Goal: Complete application form

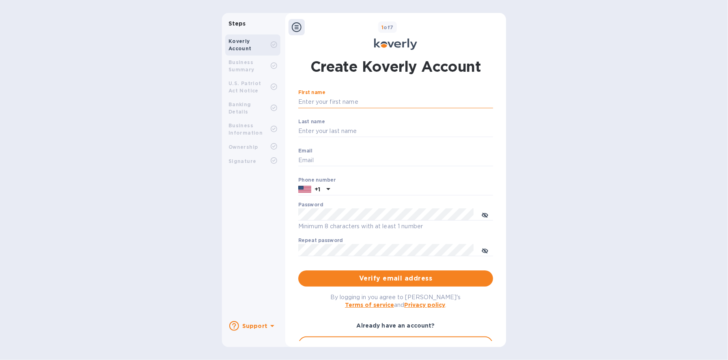
click at [421, 103] on input "First name" at bounding box center [395, 102] width 195 height 12
type input "[PERSON_NAME]"
type input "[PERSON_NAME][EMAIL_ADDRESS][PERSON_NAME][DOMAIN_NAME]"
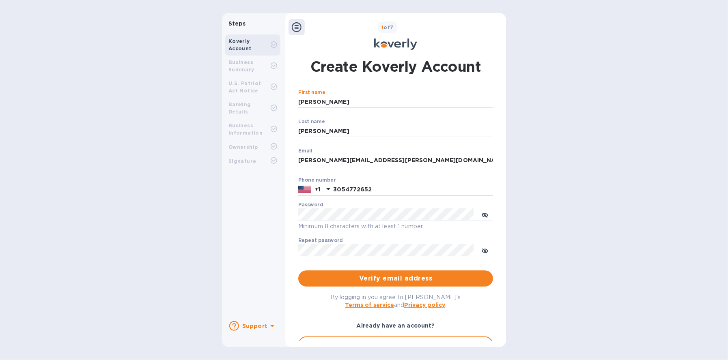
click at [393, 191] on input "3054772652" at bounding box center [413, 190] width 160 height 12
drag, startPoint x: 377, startPoint y: 191, endPoint x: 323, endPoint y: 191, distance: 53.6
click at [323, 191] on div "[PHONE_NUMBER]" at bounding box center [395, 190] width 195 height 12
type input "7864426499"
click at [390, 206] on div "Password Minimum 8 characters with at least 1 number" at bounding box center [395, 216] width 195 height 29
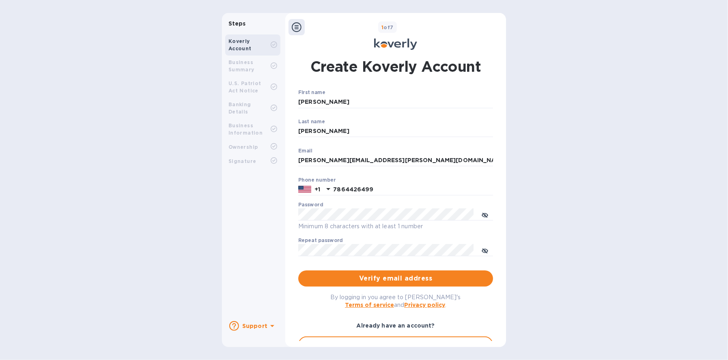
click at [390, 209] on div "Password Minimum 8 characters with at least 1 number" at bounding box center [395, 216] width 195 height 29
click at [483, 217] on icon "toggle password visibility" at bounding box center [485, 215] width 6 height 4
click at [405, 278] on span "Verify email address" at bounding box center [396, 279] width 182 height 10
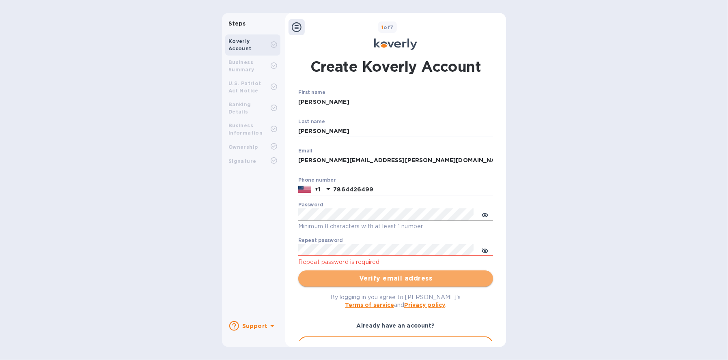
click at [393, 278] on span "Verify email address" at bounding box center [396, 279] width 182 height 10
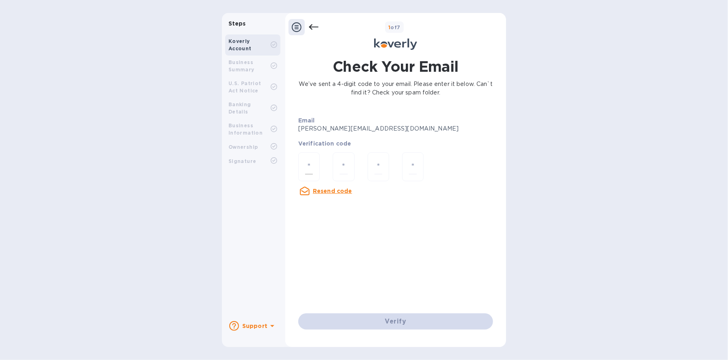
click at [314, 165] on div at bounding box center [309, 167] width 22 height 29
type input "7"
type input "5"
type input "3"
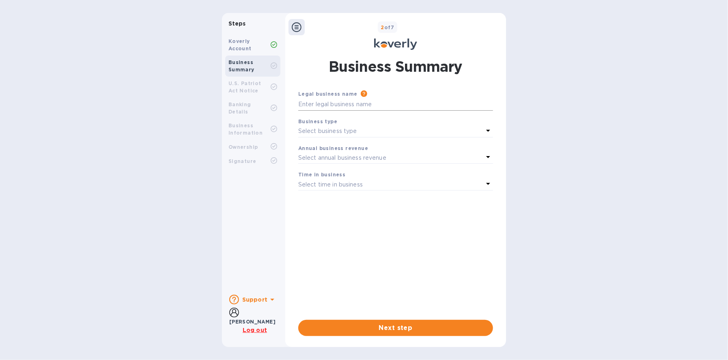
click at [387, 103] on input "text" at bounding box center [395, 105] width 195 height 12
type input "GAP Forwarding Inc."
click at [384, 126] on div "Select business type" at bounding box center [390, 131] width 185 height 11
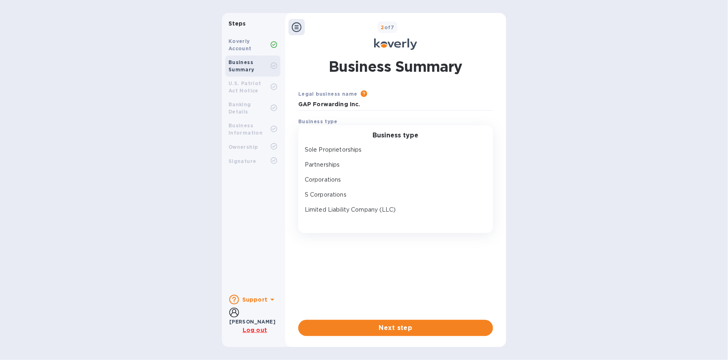
click at [380, 137] on h3 "Business type" at bounding box center [396, 136] width 46 height 8
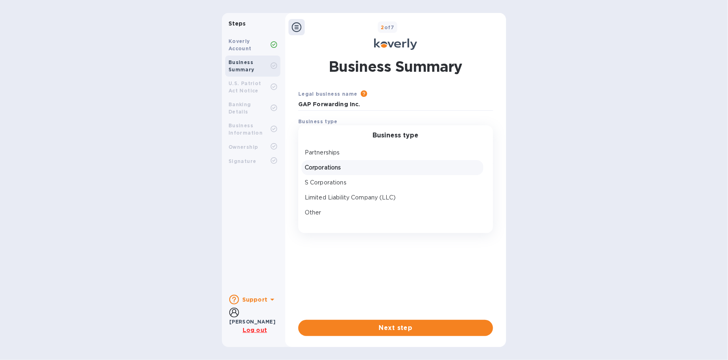
click at [362, 168] on p "Corporations" at bounding box center [392, 168] width 175 height 9
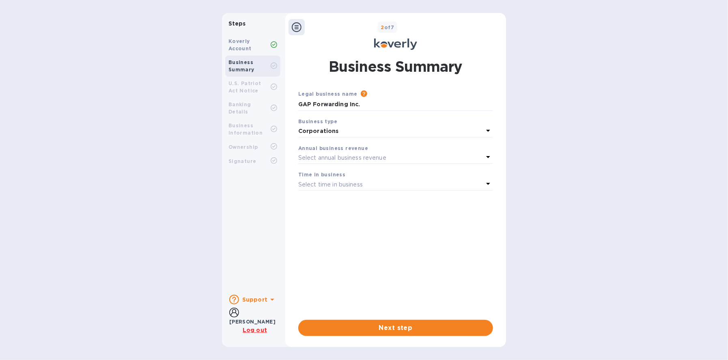
click at [367, 154] on div "Select annual business revenue" at bounding box center [390, 157] width 185 height 11
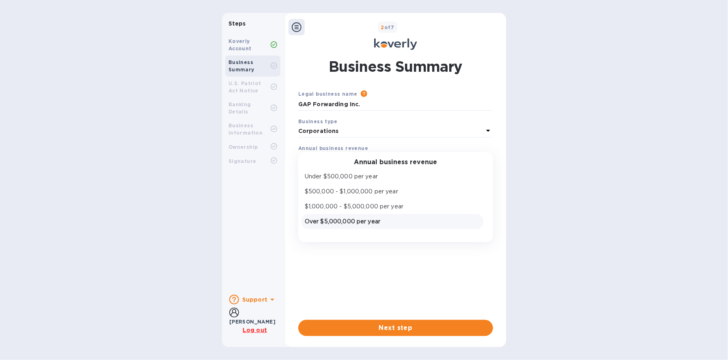
click at [379, 220] on p "Over $5,000,000 per year" at bounding box center [392, 222] width 175 height 9
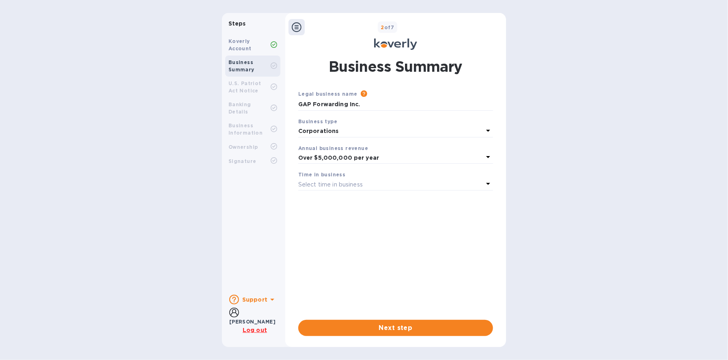
click at [369, 183] on div "Select time in business" at bounding box center [390, 184] width 185 height 11
click at [343, 245] on p "More than 5 years" at bounding box center [392, 248] width 175 height 9
click at [393, 327] on span "Next step" at bounding box center [396, 328] width 182 height 10
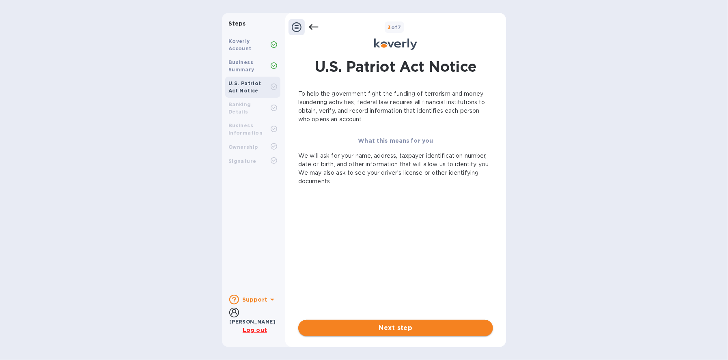
click at [401, 326] on span "Next step" at bounding box center [396, 328] width 182 height 10
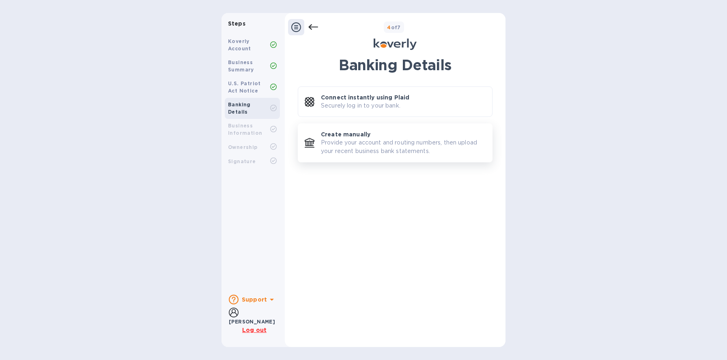
click at [381, 144] on p "Provide your account and routing numbers, then upload your recent business bank…" at bounding box center [403, 146] width 165 height 17
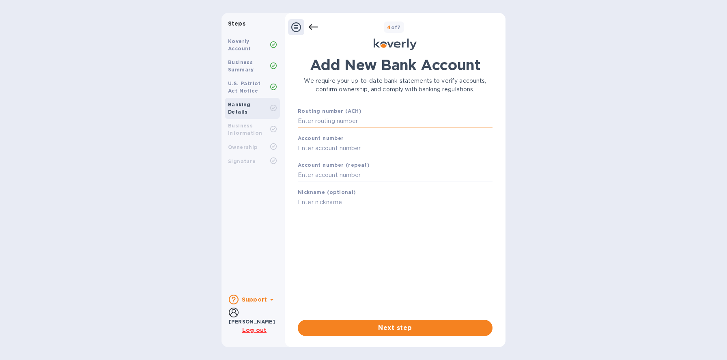
click at [362, 121] on input "text" at bounding box center [395, 121] width 195 height 12
click at [323, 119] on input "text" at bounding box center [395, 121] width 195 height 12
paste input "266086554"
type input "266086554"
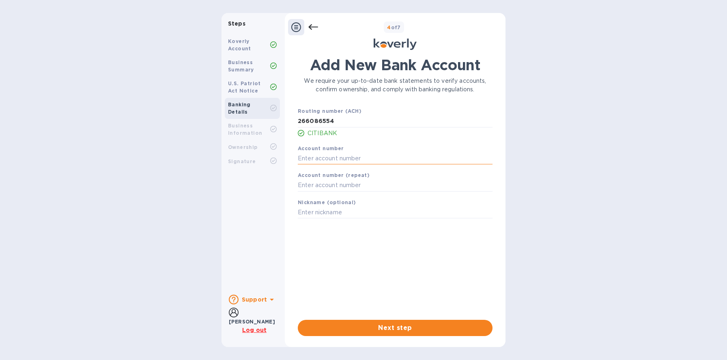
click at [351, 160] on input "text" at bounding box center [395, 158] width 195 height 12
paste input "9139707242"
type input "9139707242"
click at [325, 181] on input "text" at bounding box center [395, 185] width 195 height 12
paste input "9139707242"
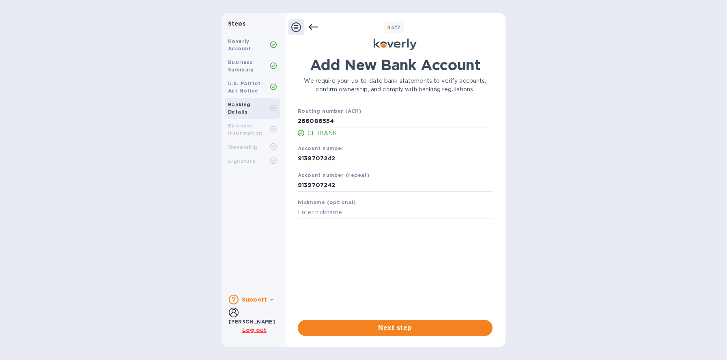
type input "9139707242"
click at [343, 212] on input "text" at bounding box center [395, 213] width 195 height 12
type input "GAP KOVERLY Account"
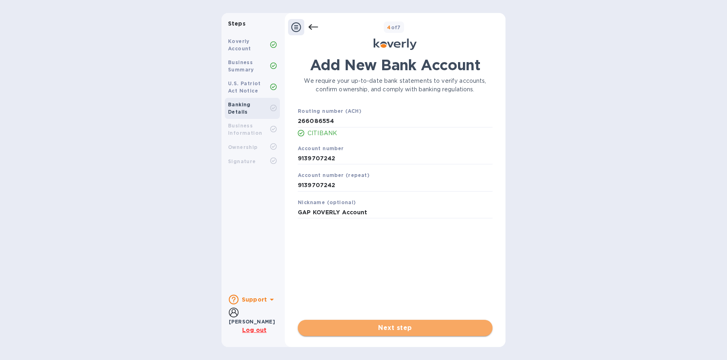
click at [396, 323] on button "Next step" at bounding box center [395, 328] width 195 height 16
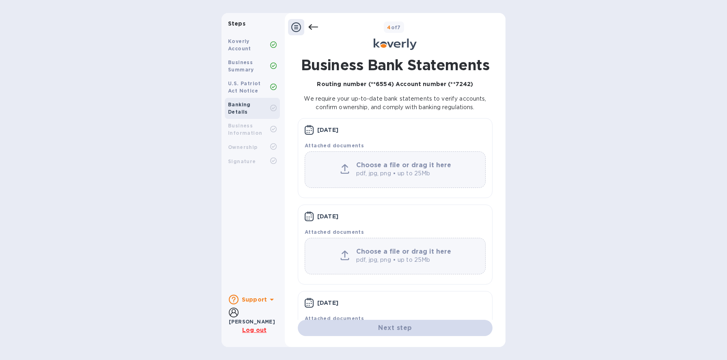
click at [259, 330] on u "Log out" at bounding box center [254, 330] width 24 height 6
